Goal: Check status: Check status

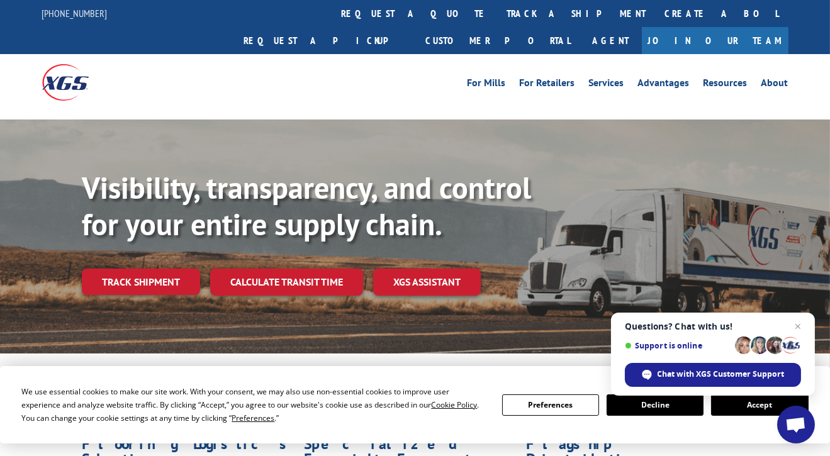
click at [498, 18] on link "track a shipment" at bounding box center [577, 13] width 158 height 27
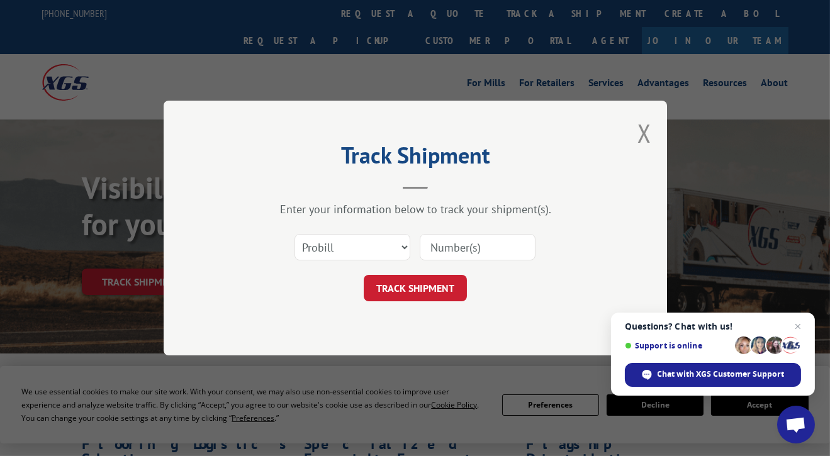
drag, startPoint x: 465, startPoint y: 249, endPoint x: 453, endPoint y: 231, distance: 21.7
click at [453, 231] on div "Select category... Probill BOL PO" at bounding box center [416, 248] width 378 height 42
paste input "17587588"
type input "17587588"
click button "TRACK SHIPMENT" at bounding box center [415, 288] width 103 height 26
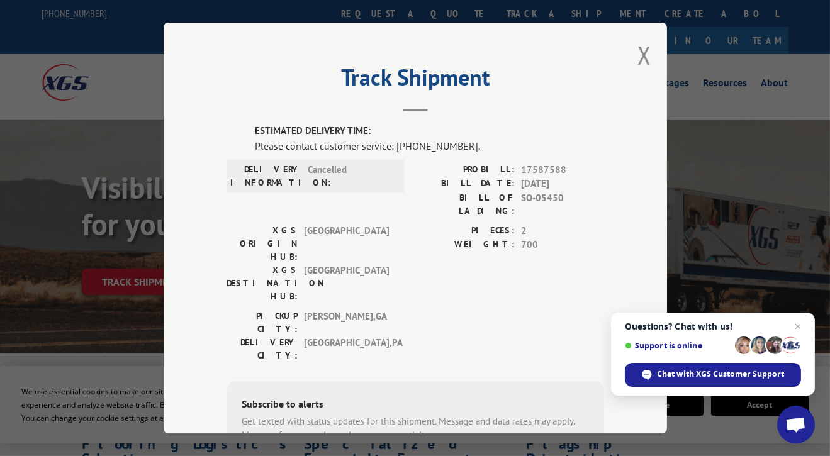
click at [645, 47] on button "Close modal" at bounding box center [645, 54] width 14 height 33
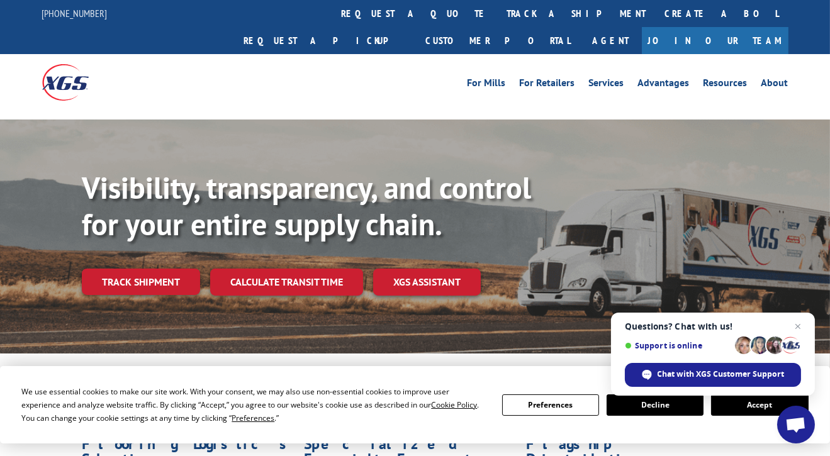
click at [498, 13] on link "track a shipment" at bounding box center [577, 13] width 158 height 27
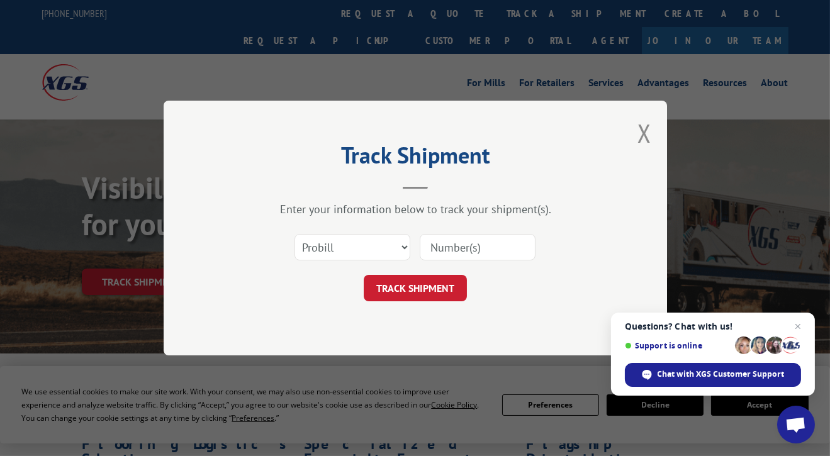
click at [489, 249] on input at bounding box center [478, 247] width 116 height 26
paste input "17587588"
type input "17587588"
click at [439, 282] on button "TRACK SHIPMENT" at bounding box center [415, 288] width 103 height 26
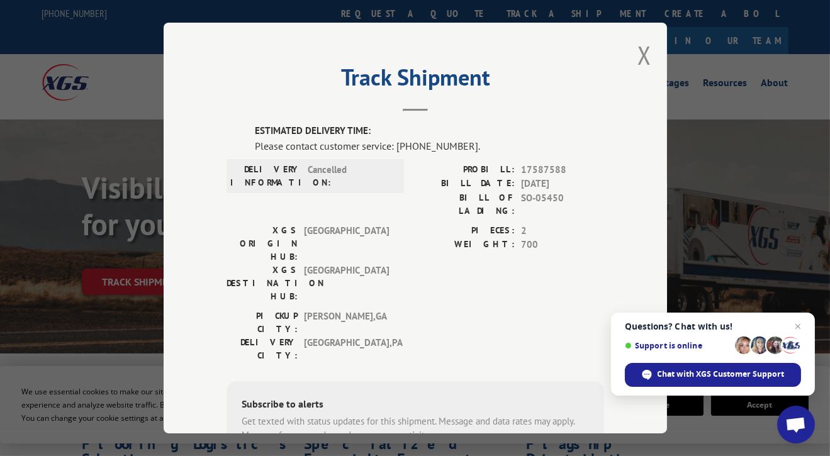
click at [638, 59] on button "Close modal" at bounding box center [645, 54] width 14 height 33
click at [635, 78] on li "Advantages" at bounding box center [663, 85] width 65 height 14
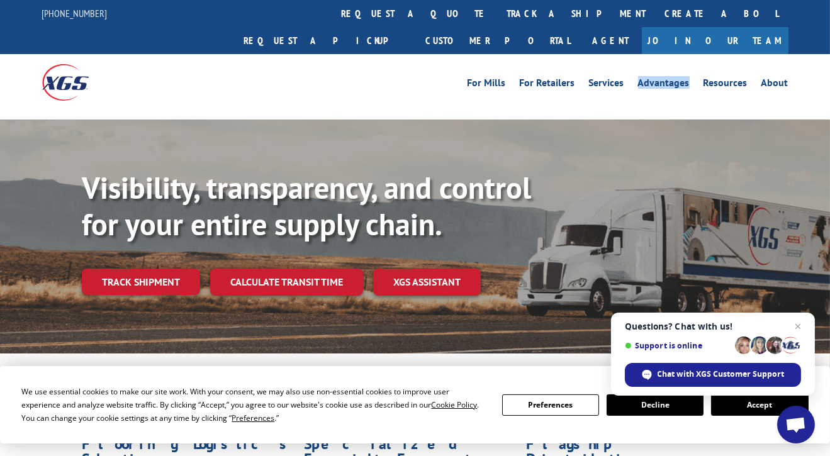
click at [635, 78] on li "Advantages" at bounding box center [663, 85] width 65 height 14
click at [498, 23] on link "track a shipment" at bounding box center [577, 13] width 158 height 27
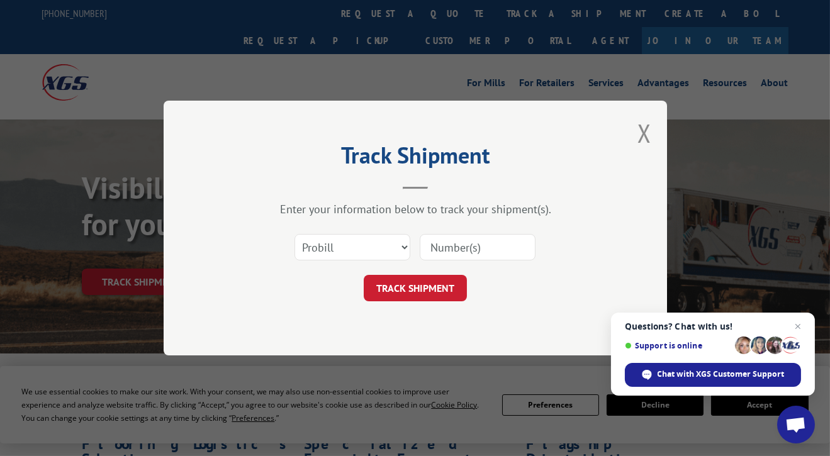
click at [456, 238] on input at bounding box center [478, 247] width 116 height 26
paste input "17587588"
type input "17587588"
click at [414, 291] on button "TRACK SHIPMENT" at bounding box center [415, 288] width 103 height 26
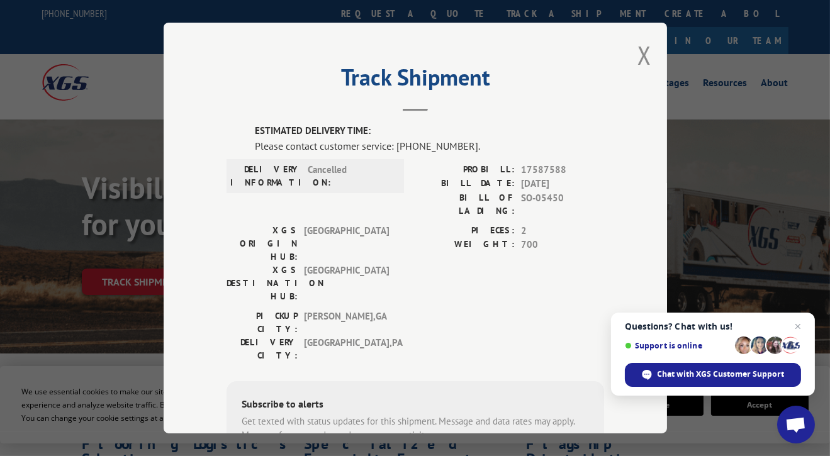
click at [799, 330] on span "Close chat" at bounding box center [798, 326] width 15 height 15
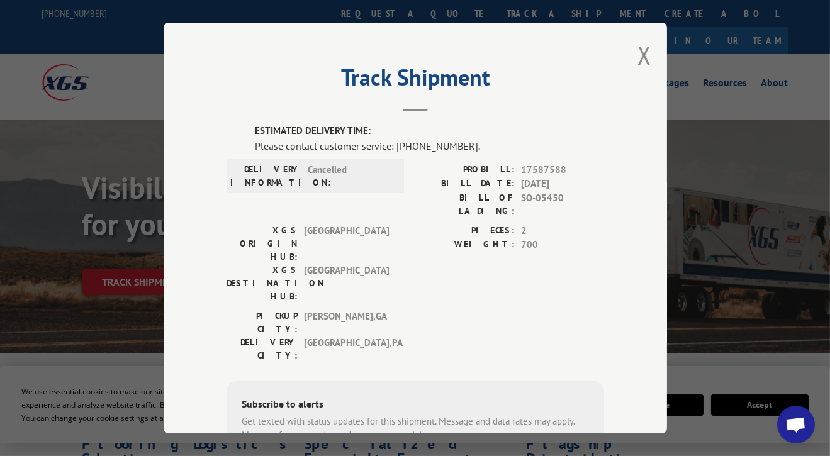
click at [642, 46] on button "Close modal" at bounding box center [645, 54] width 14 height 33
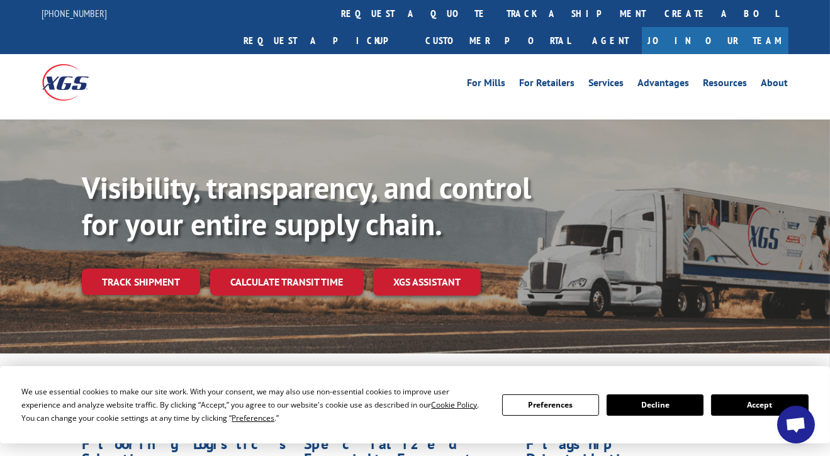
click at [498, 13] on link "track a shipment" at bounding box center [577, 13] width 158 height 27
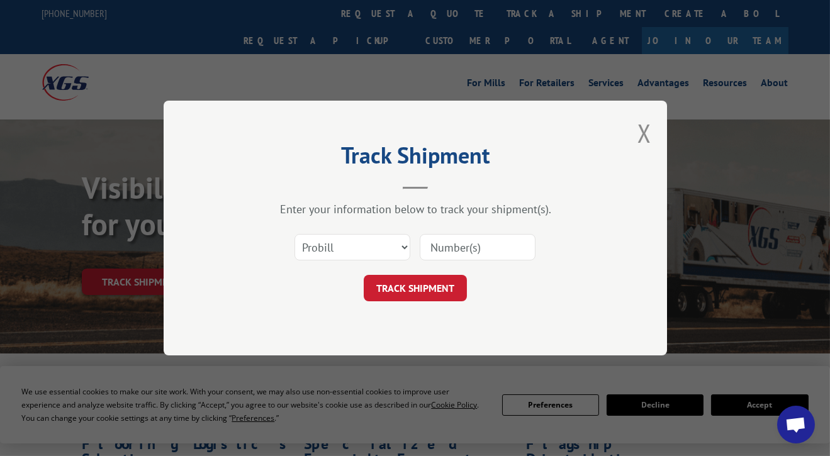
click at [490, 238] on input at bounding box center [478, 247] width 116 height 26
type input "17590917"
click at [398, 293] on button "TRACK SHIPMENT" at bounding box center [415, 288] width 103 height 26
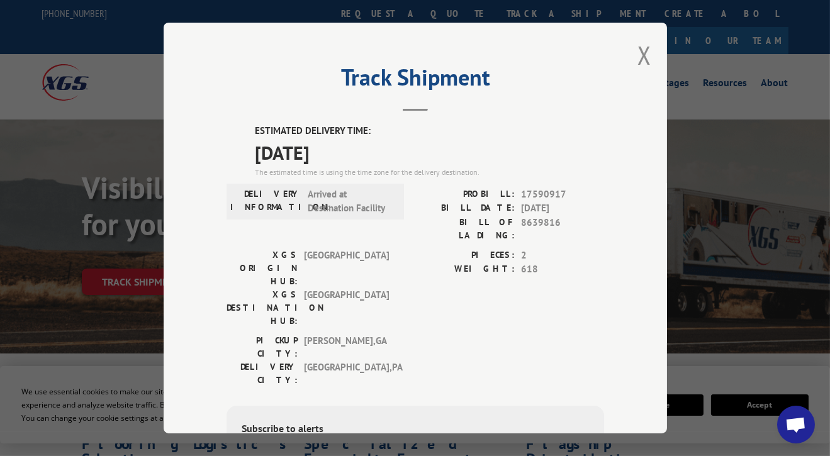
click at [257, 138] on span "[DATE]" at bounding box center [429, 152] width 349 height 28
drag, startPoint x: 240, startPoint y: 117, endPoint x: 360, endPoint y: 147, distance: 124.0
click at [360, 147] on div "Track Shipment ESTIMATED DELIVERY TIME: [DATE] The estimated time is using the …" at bounding box center [416, 228] width 504 height 411
copy div "ESTIMATED DELIVERY TIME: [DATE]"
